Goal: Task Accomplishment & Management: Manage account settings

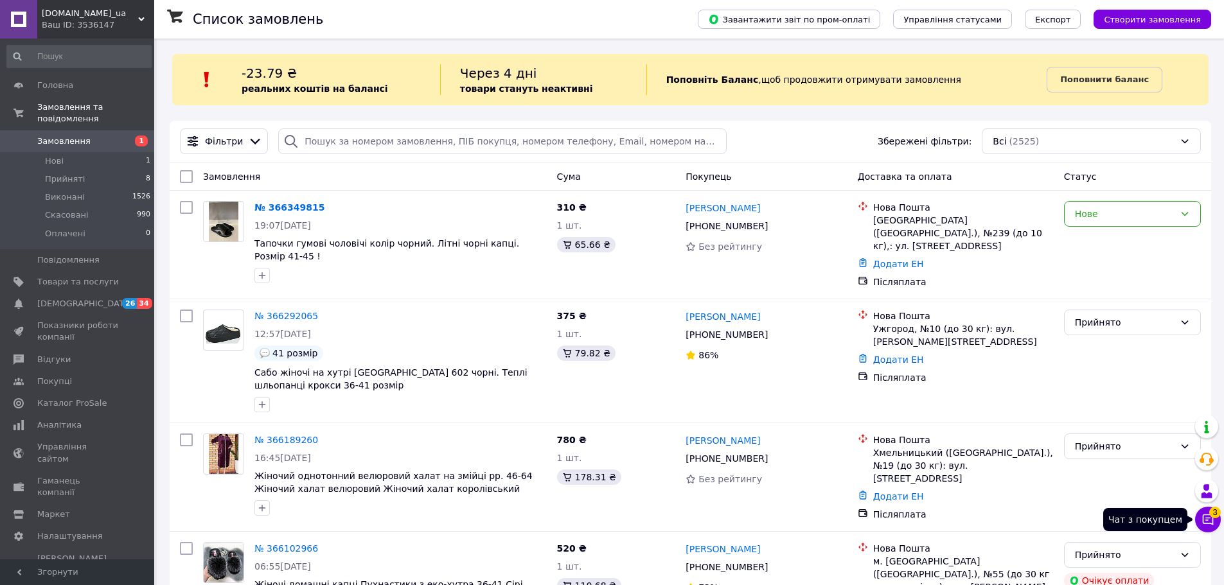
click at [1201, 521] on button "Чат з покупцем 3" at bounding box center [1208, 520] width 26 height 26
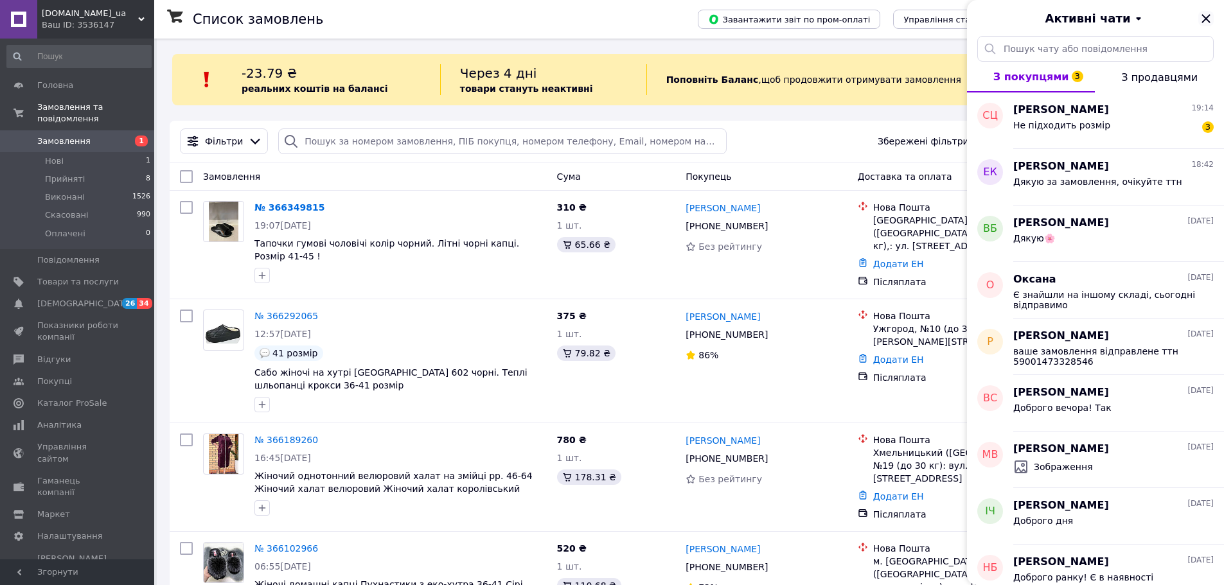
click at [1212, 18] on icon "Закрити" at bounding box center [1205, 18] width 15 height 15
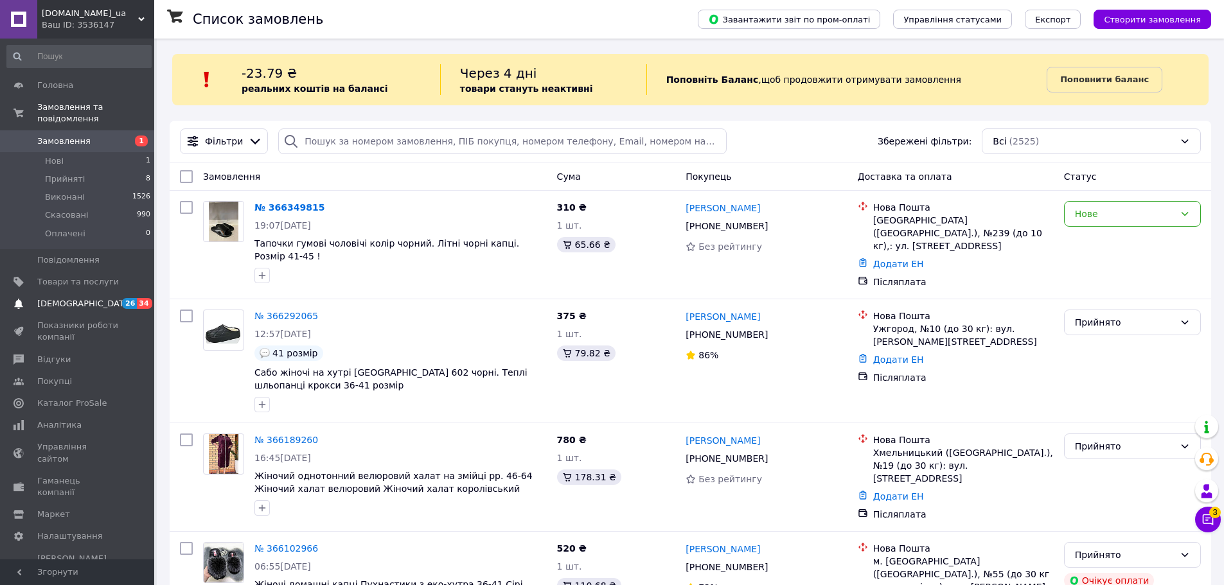
click at [69, 299] on link "[DEMOGRAPHIC_DATA] 26 34" at bounding box center [79, 304] width 158 height 22
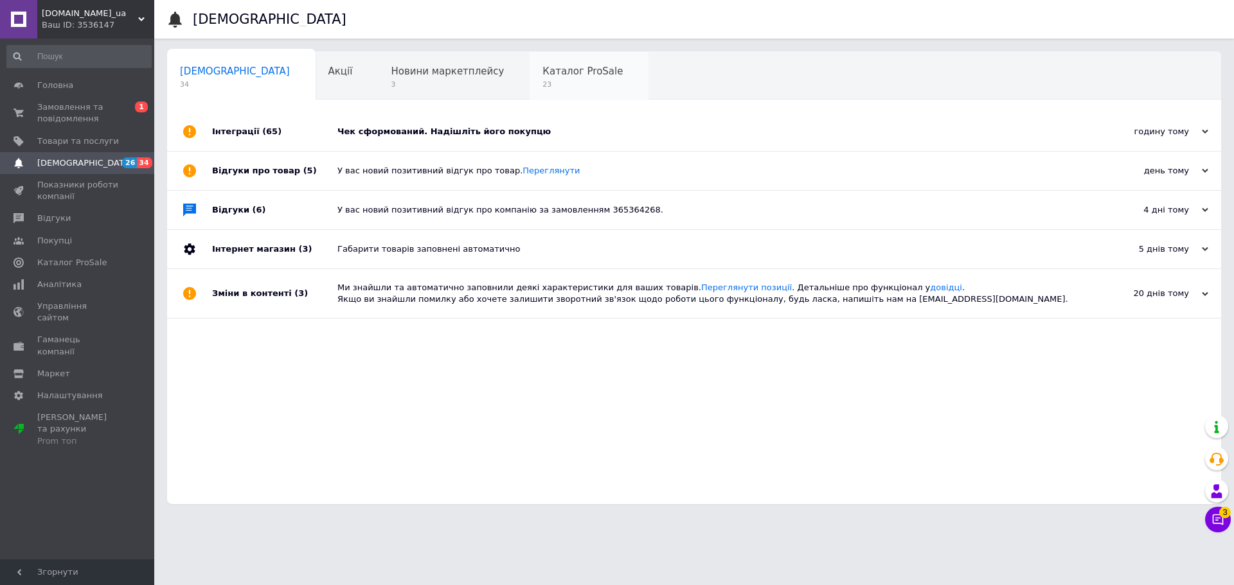
click at [542, 73] on span "Каталог ProSale" at bounding box center [582, 72] width 80 height 12
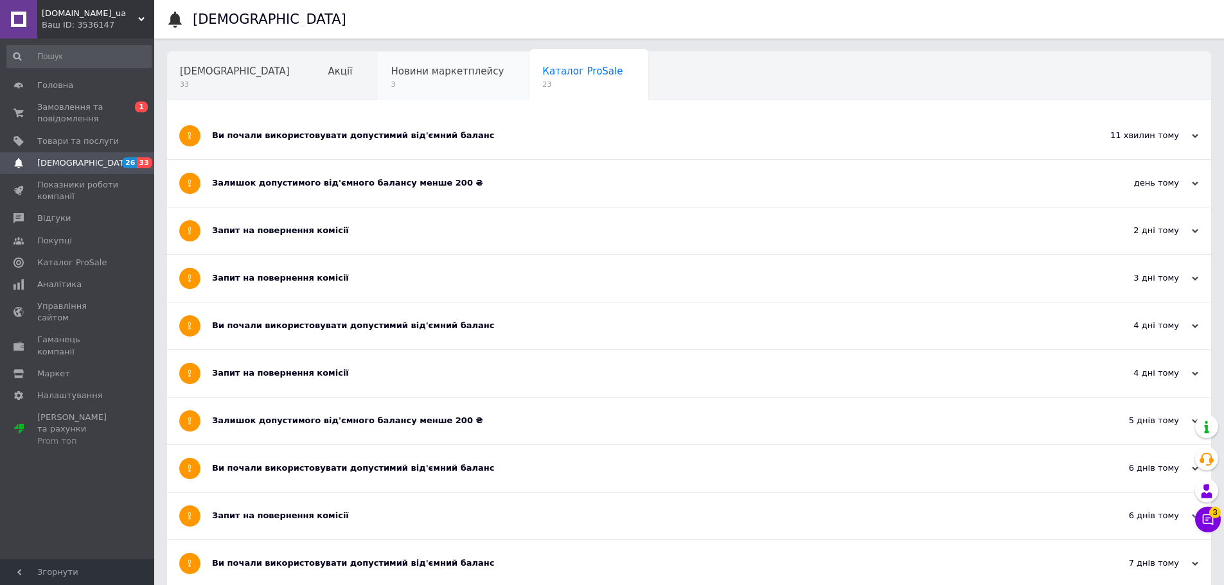
click at [391, 85] on span "3" at bounding box center [447, 85] width 113 height 10
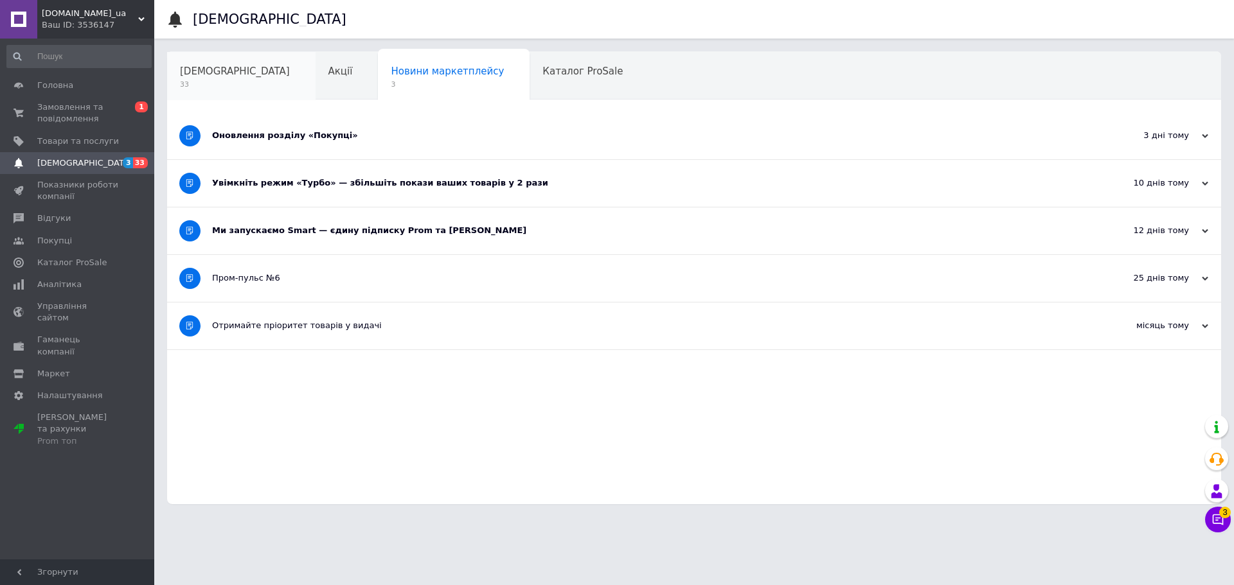
click at [200, 94] on div "[DEMOGRAPHIC_DATA] 33" at bounding box center [241, 76] width 148 height 49
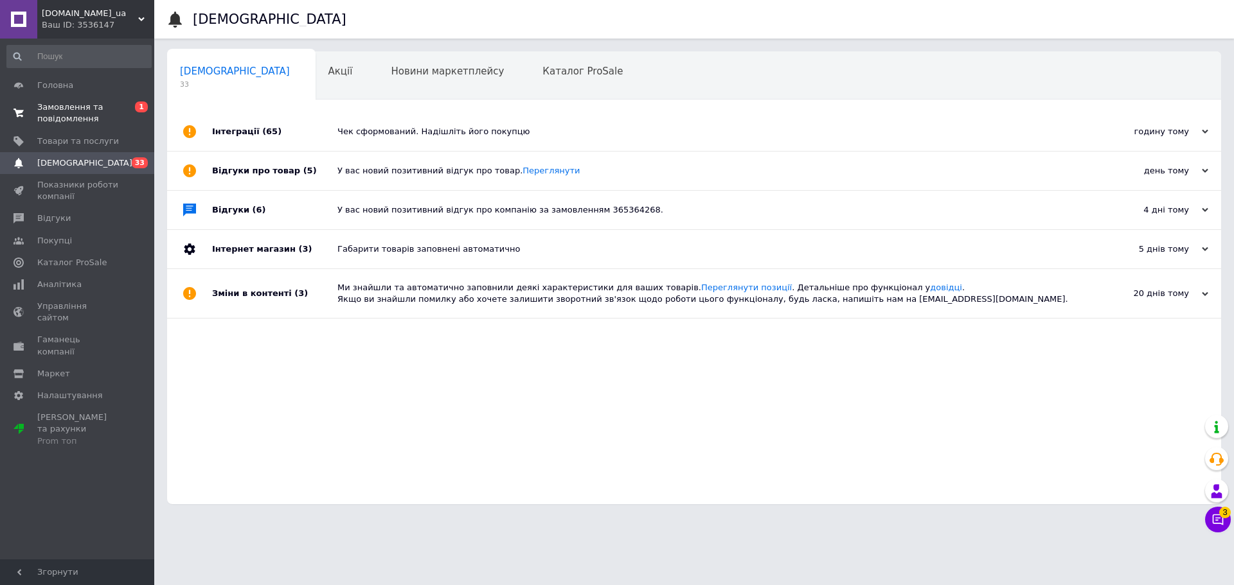
click at [113, 116] on span "Замовлення та повідомлення" at bounding box center [78, 113] width 82 height 23
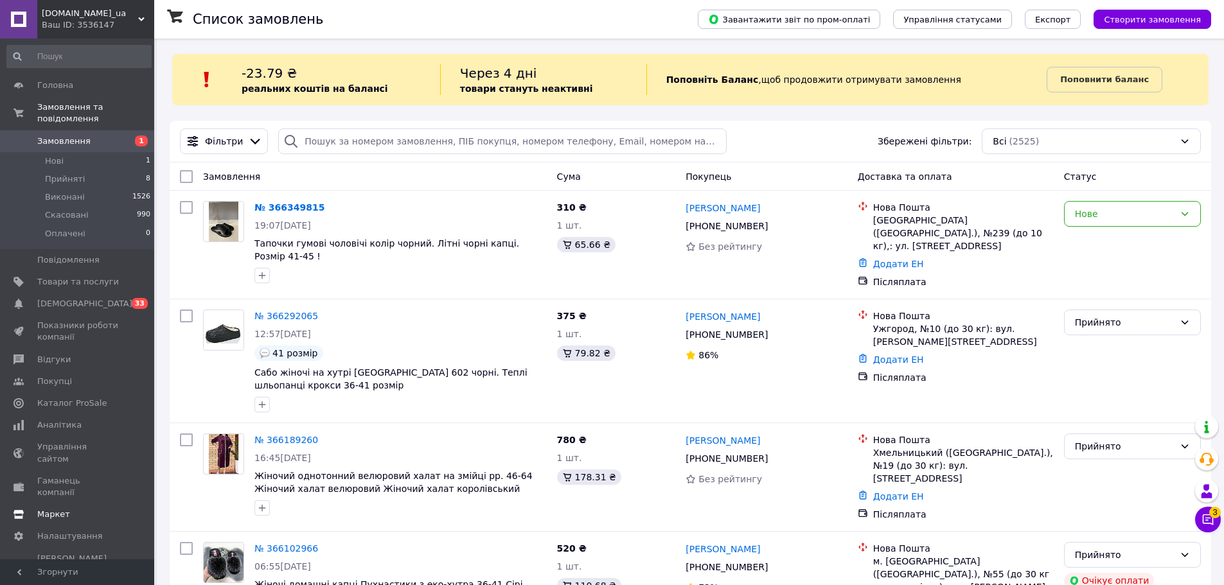
click at [71, 504] on link "Маркет" at bounding box center [79, 515] width 158 height 22
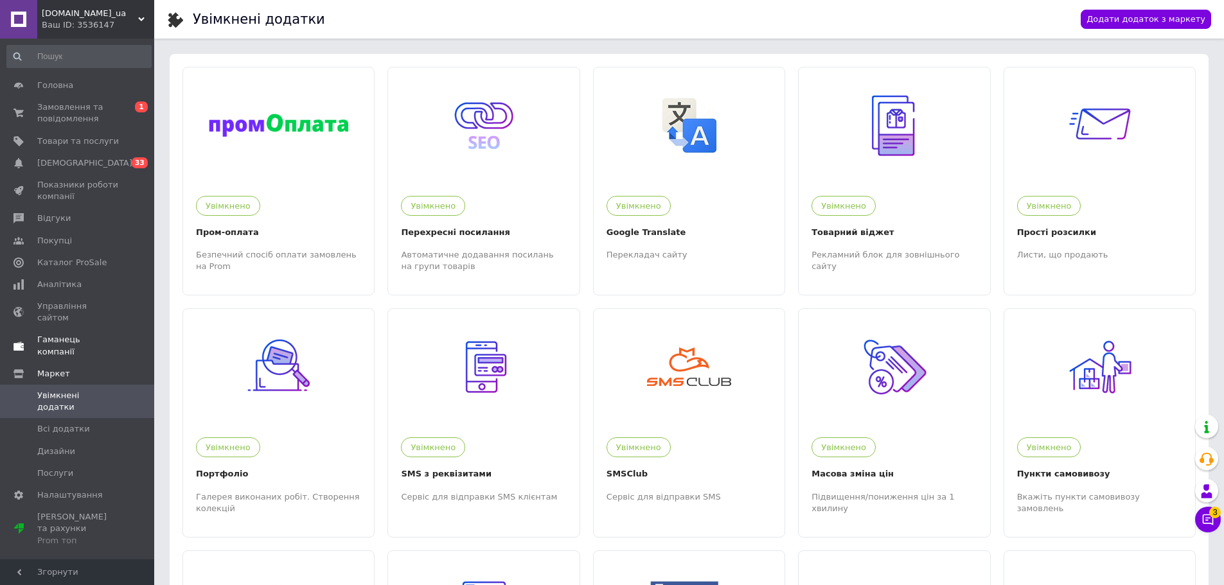
click at [89, 334] on span "Гаманець компанії" at bounding box center [78, 345] width 82 height 23
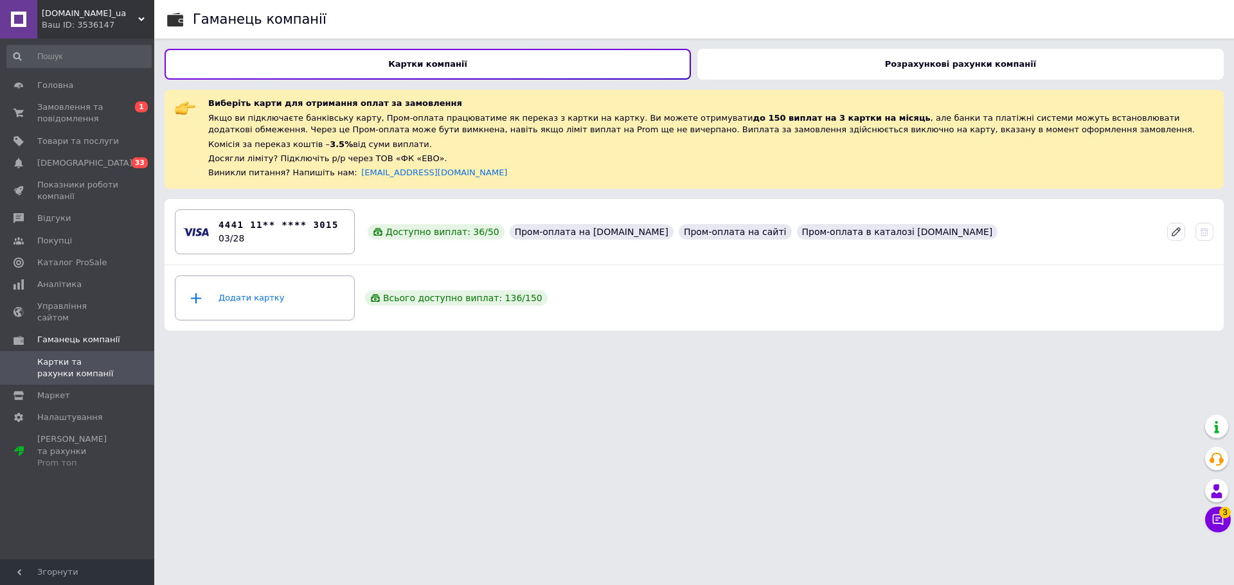
click at [991, 69] on div "Розрахункові рахунки компанії" at bounding box center [960, 64] width 526 height 31
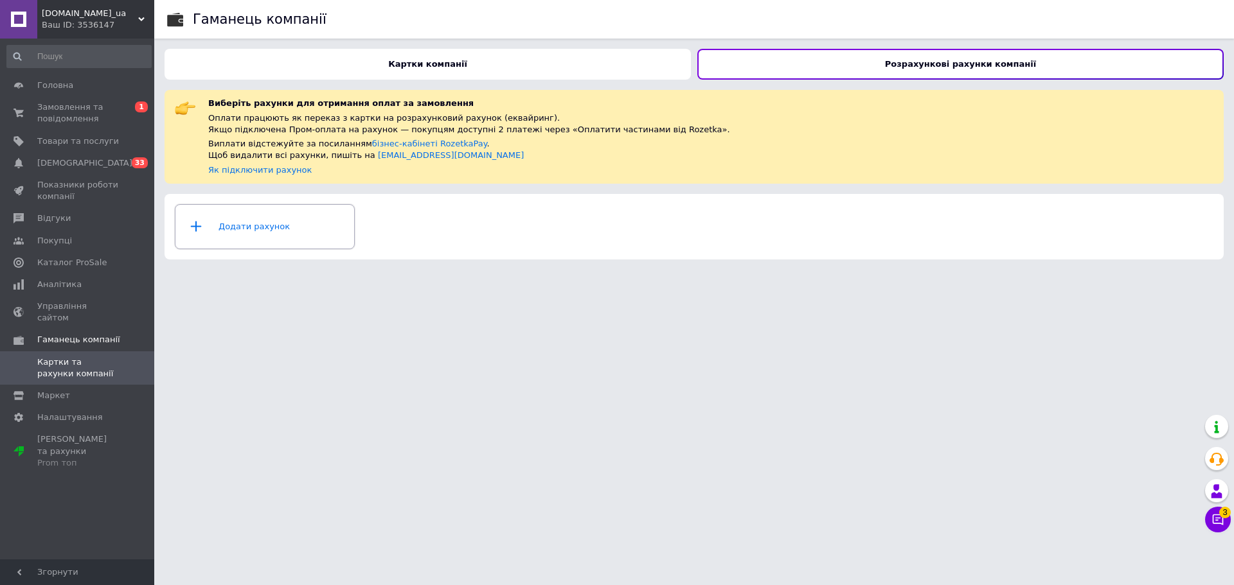
click at [254, 236] on div "Додати рахунок" at bounding box center [264, 227] width 163 height 39
